Goal: Transaction & Acquisition: Purchase product/service

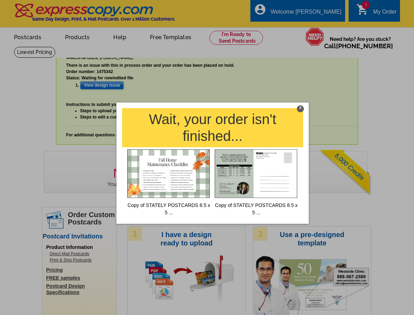
click at [299, 107] on div "X" at bounding box center [300, 108] width 7 height 7
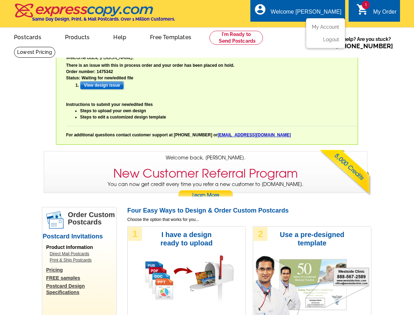
click at [305, 12] on div "Welcome [PERSON_NAME]" at bounding box center [305, 14] width 71 height 10
click at [53, 10] on img at bounding box center [84, 10] width 140 height 15
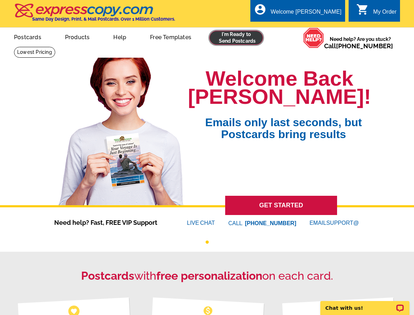
click at [229, 36] on link at bounding box center [235, 38] width 53 height 14
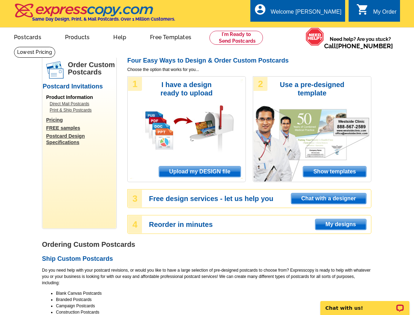
click at [191, 170] on span "Upload my DESIGN file" at bounding box center [199, 171] width 81 height 10
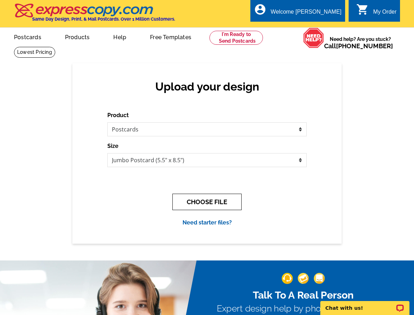
click at [185, 203] on button "CHOOSE FILE" at bounding box center [206, 202] width 69 height 16
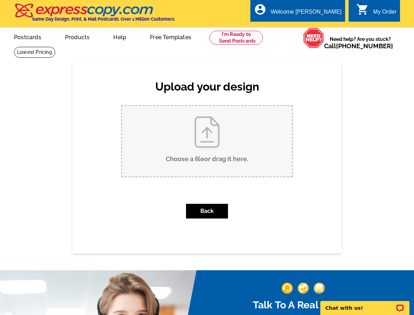
click at [208, 139] on input "Choose a file or drag it here ." at bounding box center [207, 141] width 170 height 71
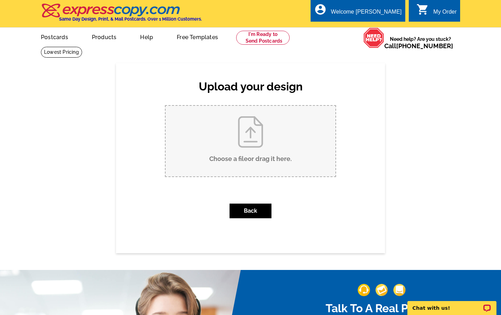
click at [248, 139] on input "Choose a file or drag it here ." at bounding box center [251, 141] width 170 height 71
type input "C:\fakepath\Copy of STATELY POSTCARDS (8.5 x 5 in) (8.5 x 5.5 in) (2).pdf"
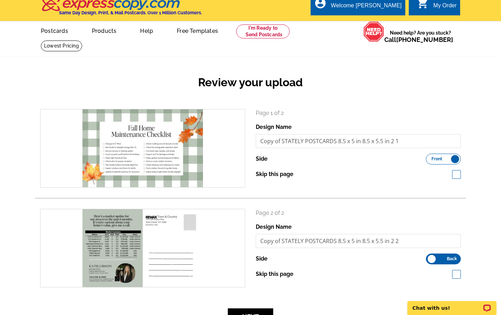
scroll to position [54, 0]
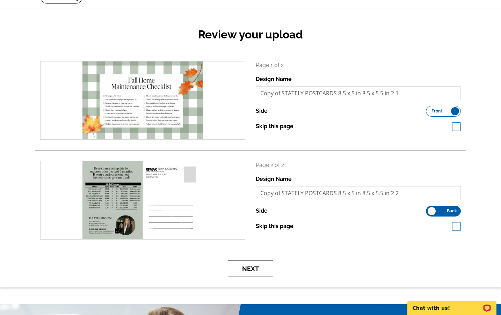
click at [247, 272] on button "Next" at bounding box center [250, 269] width 45 height 16
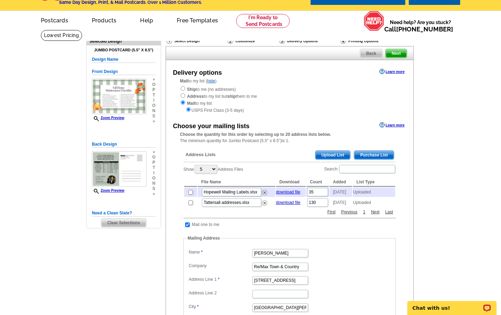
scroll to position [23, 0]
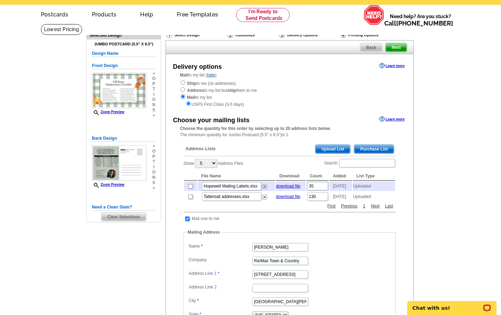
click at [190, 199] on input "checkbox" at bounding box center [190, 197] width 5 height 5
checkbox input "true"
click at [264, 200] on img at bounding box center [264, 197] width 5 height 5
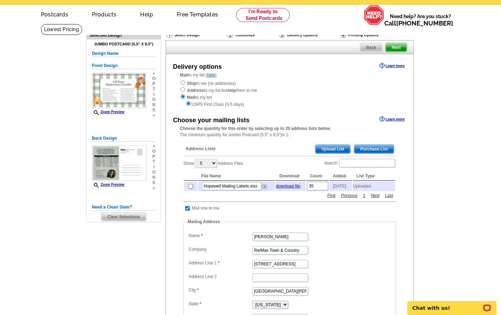
click at [327, 149] on span "Upload List" at bounding box center [332, 149] width 35 height 8
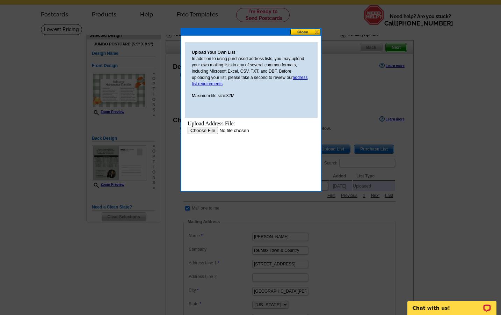
scroll to position [0, 0]
click at [197, 131] on input "file" at bounding box center [232, 130] width 88 height 7
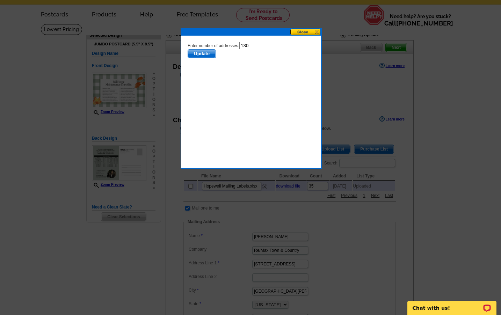
click at [202, 51] on span "Update" at bounding box center [202, 54] width 28 height 8
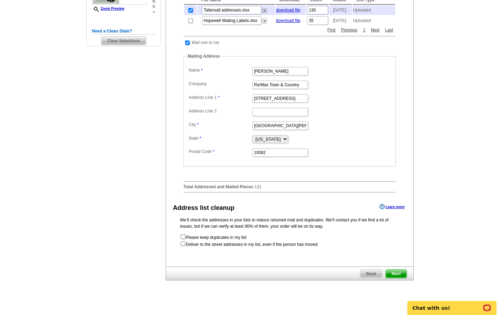
scroll to position [201, 0]
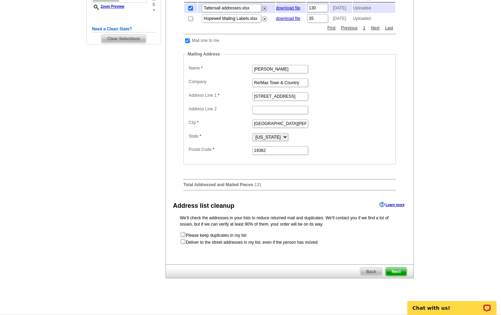
click at [393, 276] on span "Next" at bounding box center [396, 272] width 21 height 8
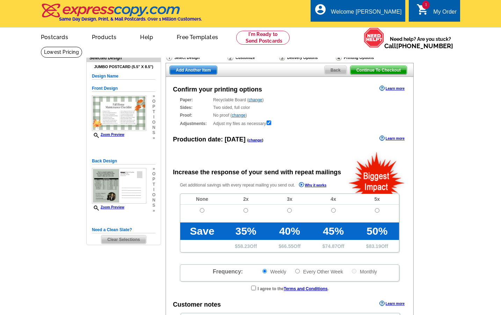
radio input "false"
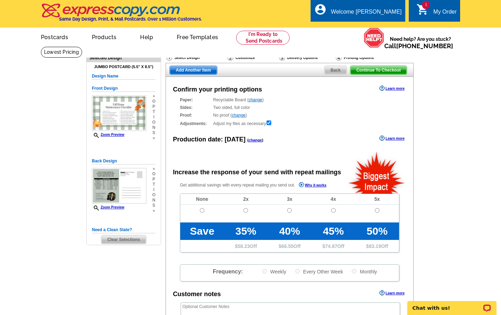
click at [379, 212] on td at bounding box center [377, 214] width 44 height 18
click at [376, 211] on input "radio" at bounding box center [377, 210] width 5 height 5
radio input "true"
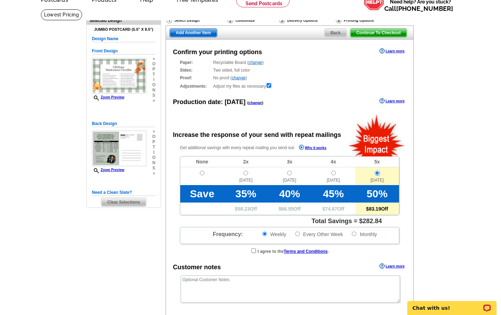
scroll to position [37, 0]
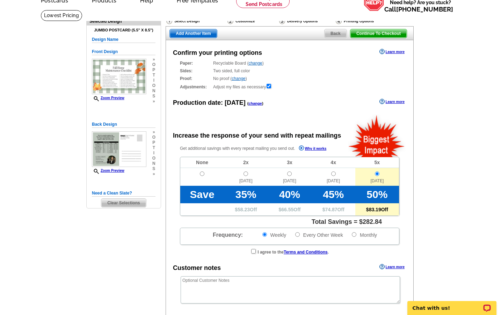
click at [365, 238] on label "Monthly" at bounding box center [364, 235] width 26 height 7
click at [356, 237] on input "Monthly" at bounding box center [354, 234] width 5 height 5
radio input "true"
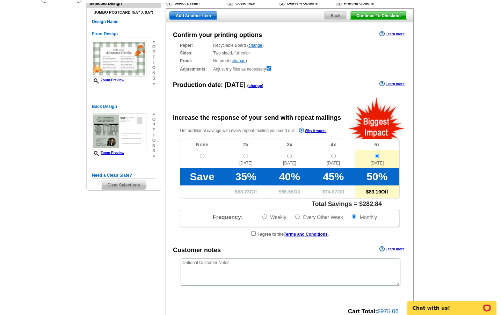
scroll to position [57, 0]
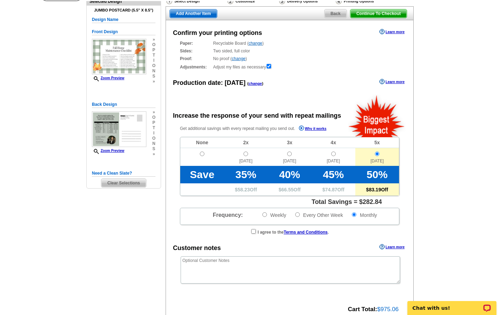
click at [319, 129] on link "Why it works" at bounding box center [313, 128] width 28 height 7
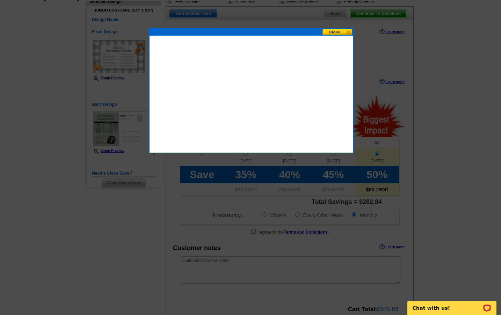
click at [339, 35] on button at bounding box center [337, 32] width 31 height 7
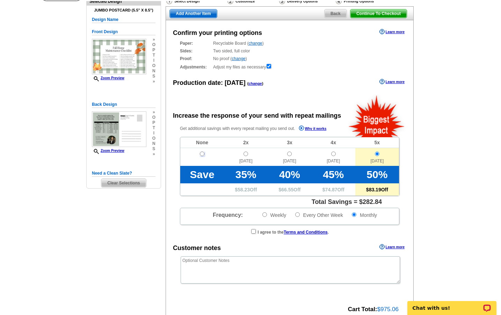
click at [203, 156] on input "radio" at bounding box center [202, 154] width 5 height 5
radio input "true"
radio input "false"
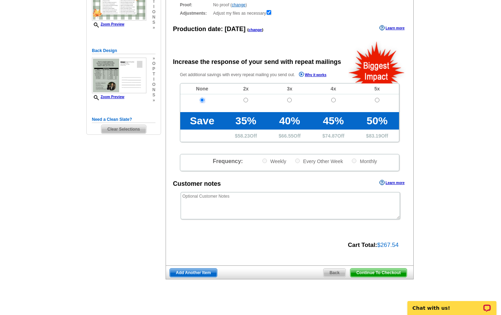
scroll to position [111, 0]
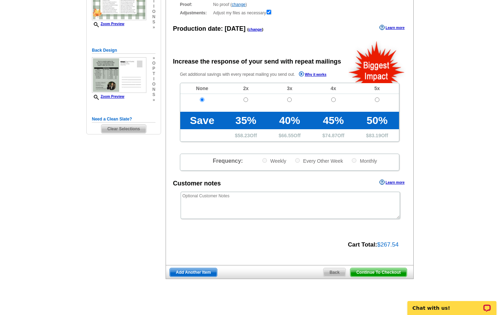
click at [383, 272] on span "Continue To Checkout" at bounding box center [378, 272] width 56 height 8
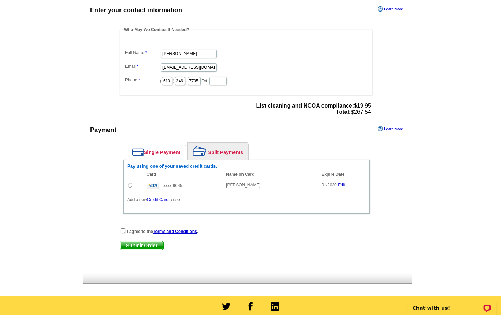
scroll to position [201, 0]
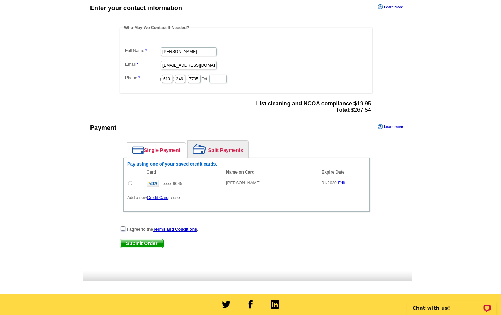
click at [122, 230] on input "checkbox" at bounding box center [123, 228] width 5 height 5
checkbox input "true"
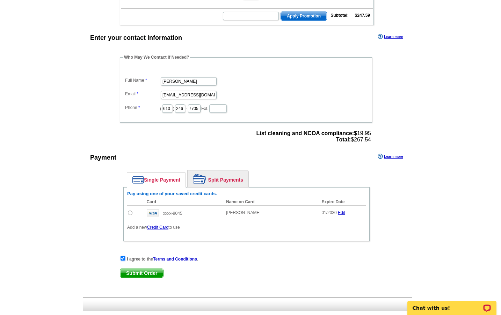
scroll to position [173, 0]
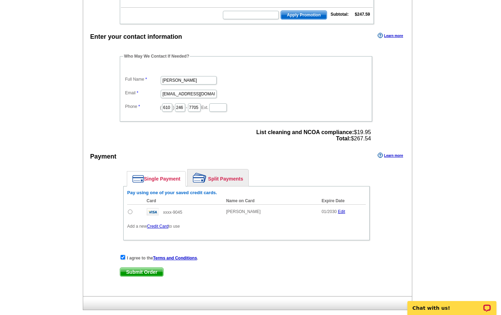
click at [139, 271] on span "Submit Order" at bounding box center [141, 272] width 43 height 8
click at [129, 212] on input "radio" at bounding box center [130, 212] width 5 height 5
radio input "true"
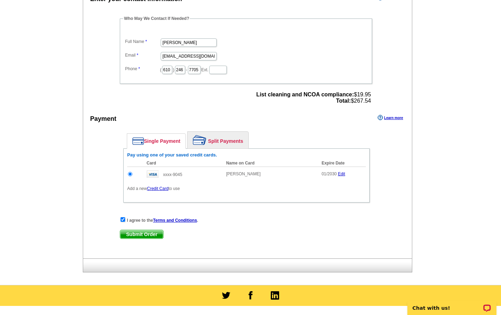
scroll to position [223, 0]
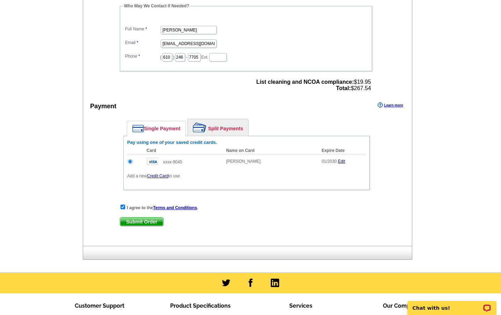
click at [145, 221] on span "Submit Order" at bounding box center [141, 222] width 43 height 8
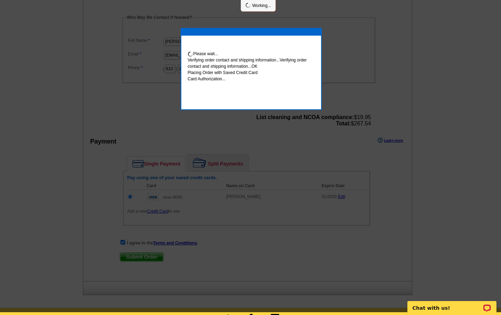
scroll to position [220, 0]
